Goal: Manage account settings

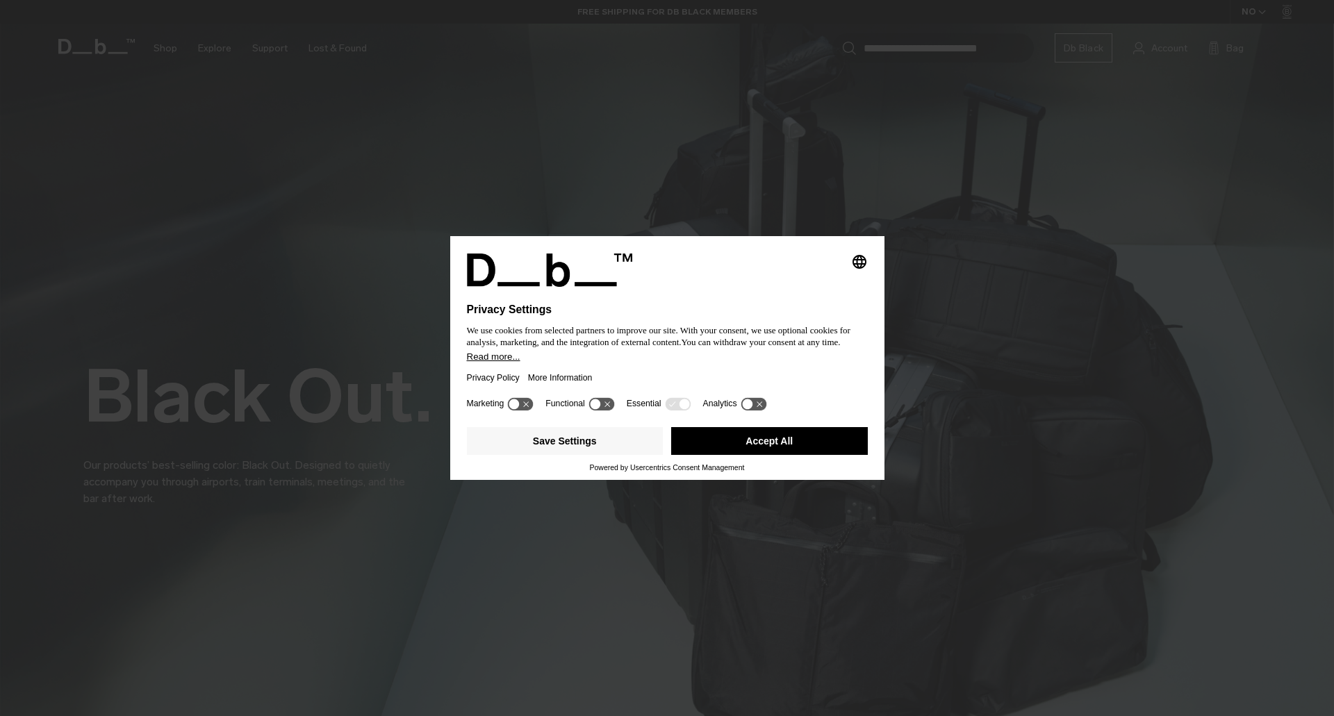
click at [640, 442] on button "Save Settings" at bounding box center [565, 441] width 197 height 28
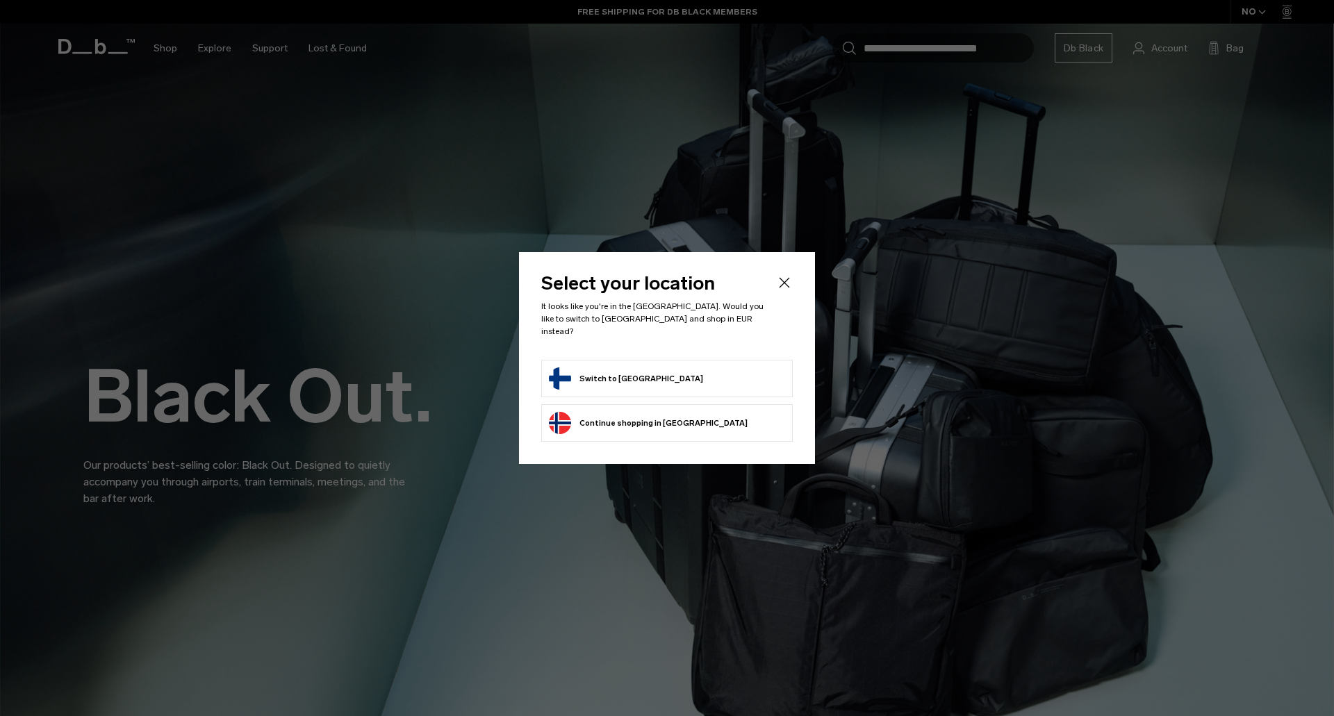
click at [644, 372] on form "Switch to Finland" at bounding box center [667, 378] width 236 height 22
drag, startPoint x: 594, startPoint y: 376, endPoint x: 361, endPoint y: 351, distance: 234.0
click at [593, 375] on button "Switch to Finland" at bounding box center [626, 378] width 154 height 22
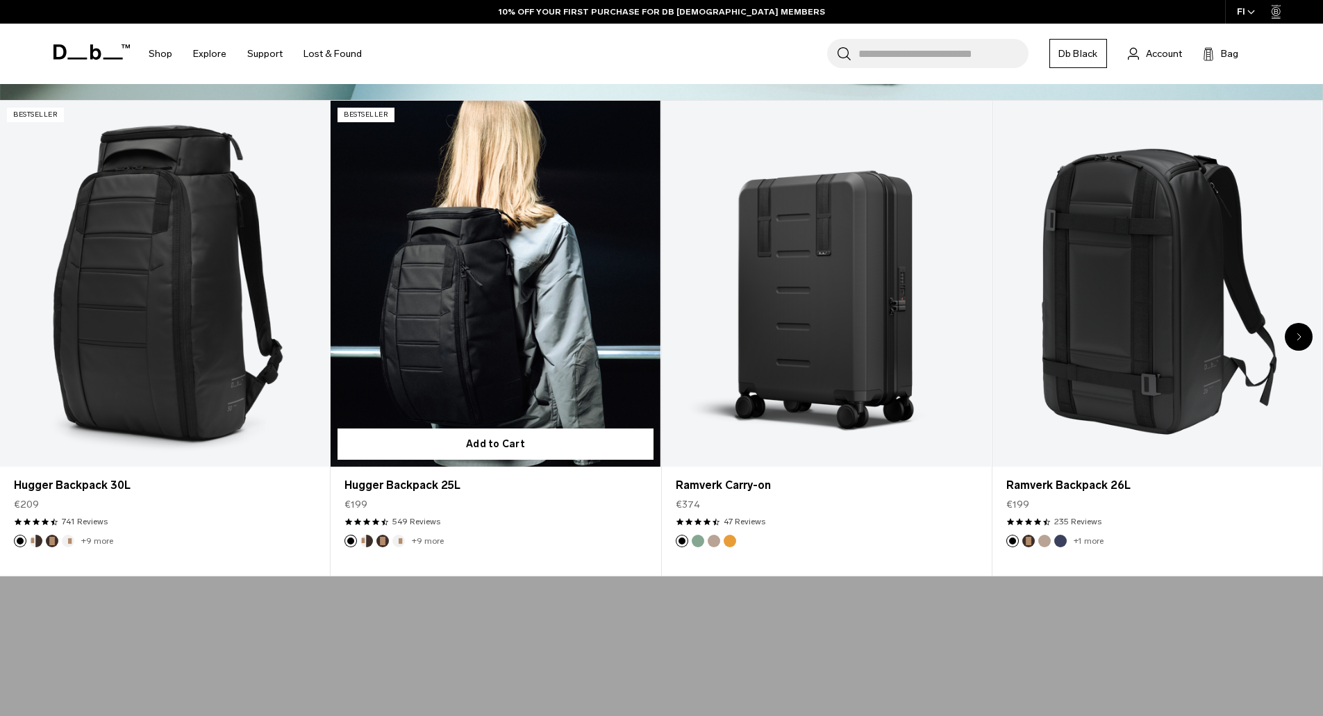
scroll to position [695, 0]
